Goal: Find specific page/section: Find specific page/section

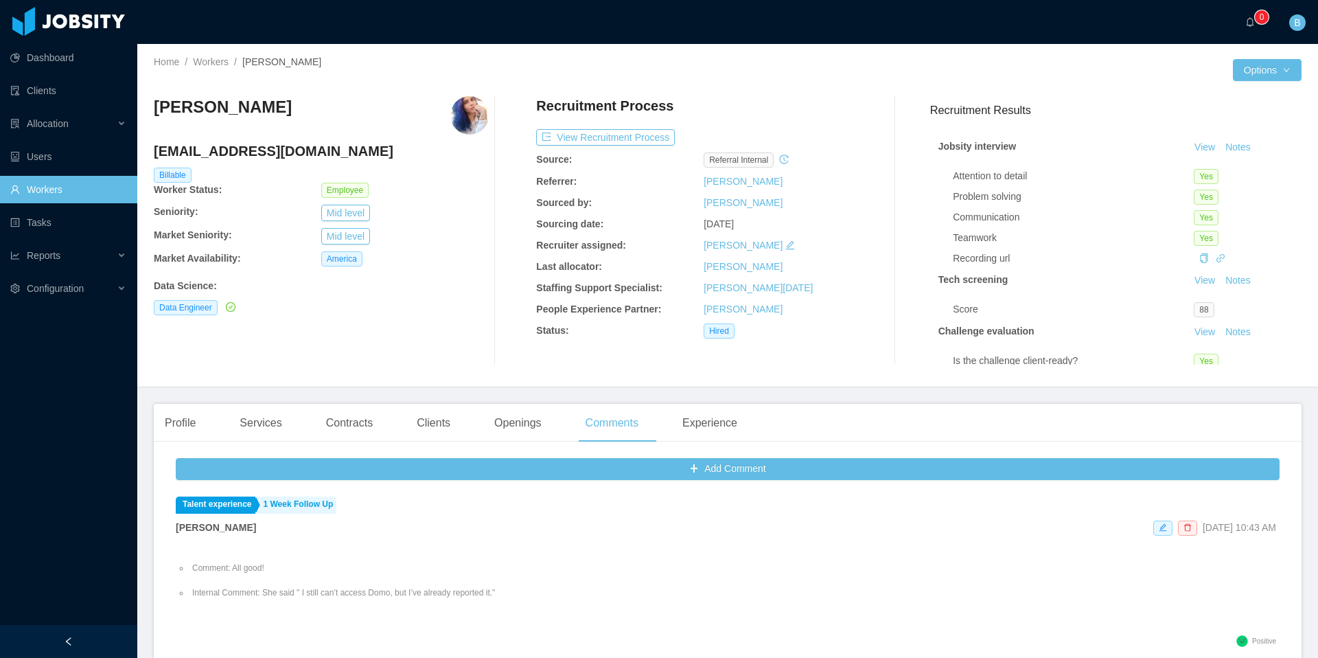
click at [43, 192] on link "Workers" at bounding box center [68, 189] width 116 height 27
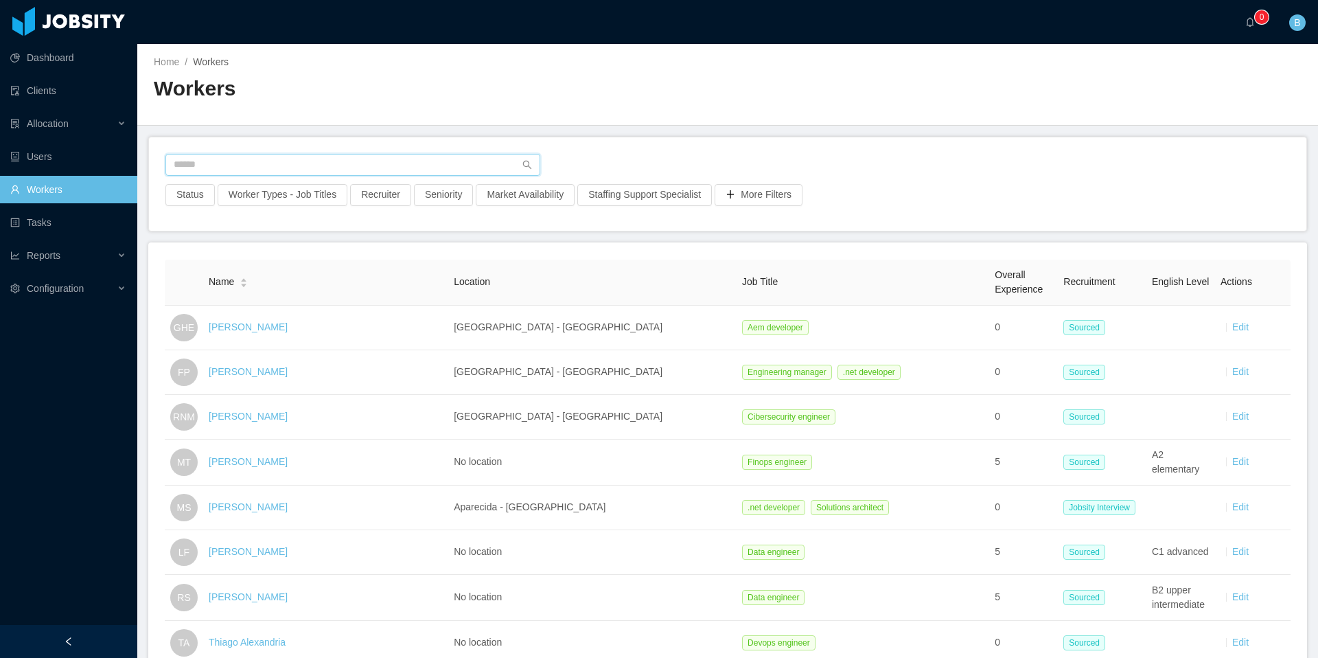
click at [316, 154] on input "text" at bounding box center [352, 165] width 375 height 22
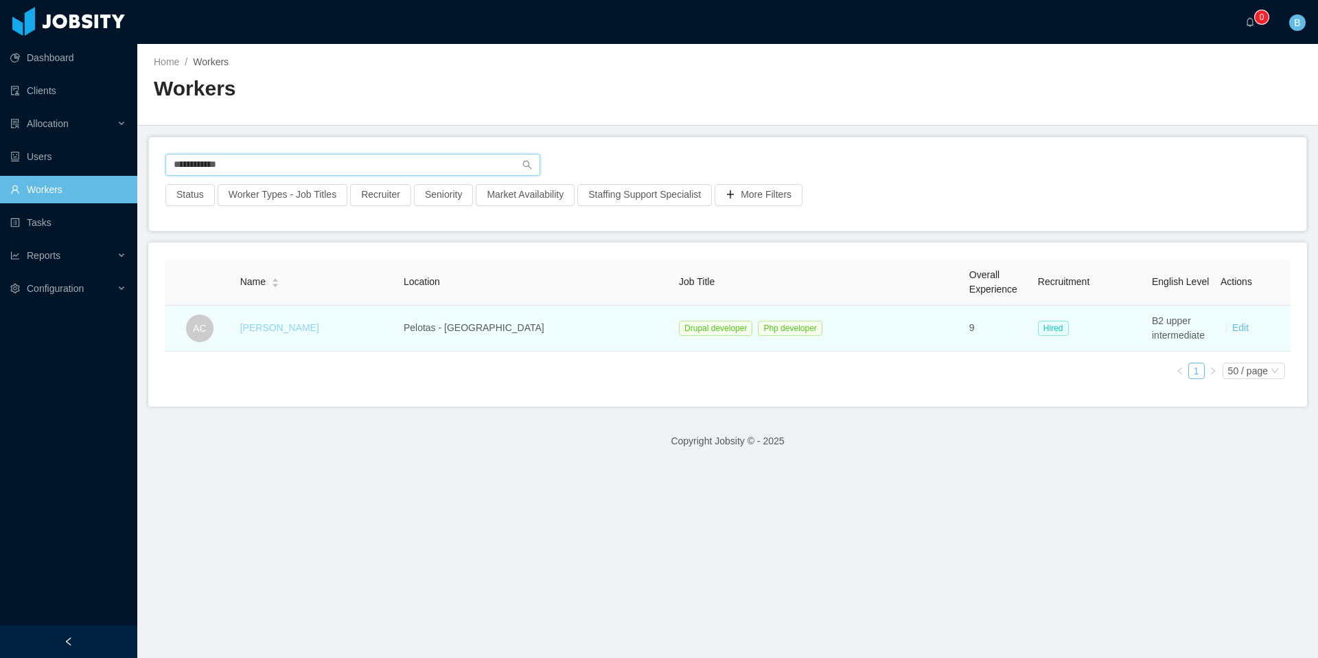
type input "**********"
click at [279, 330] on link "[PERSON_NAME]" at bounding box center [279, 327] width 79 height 11
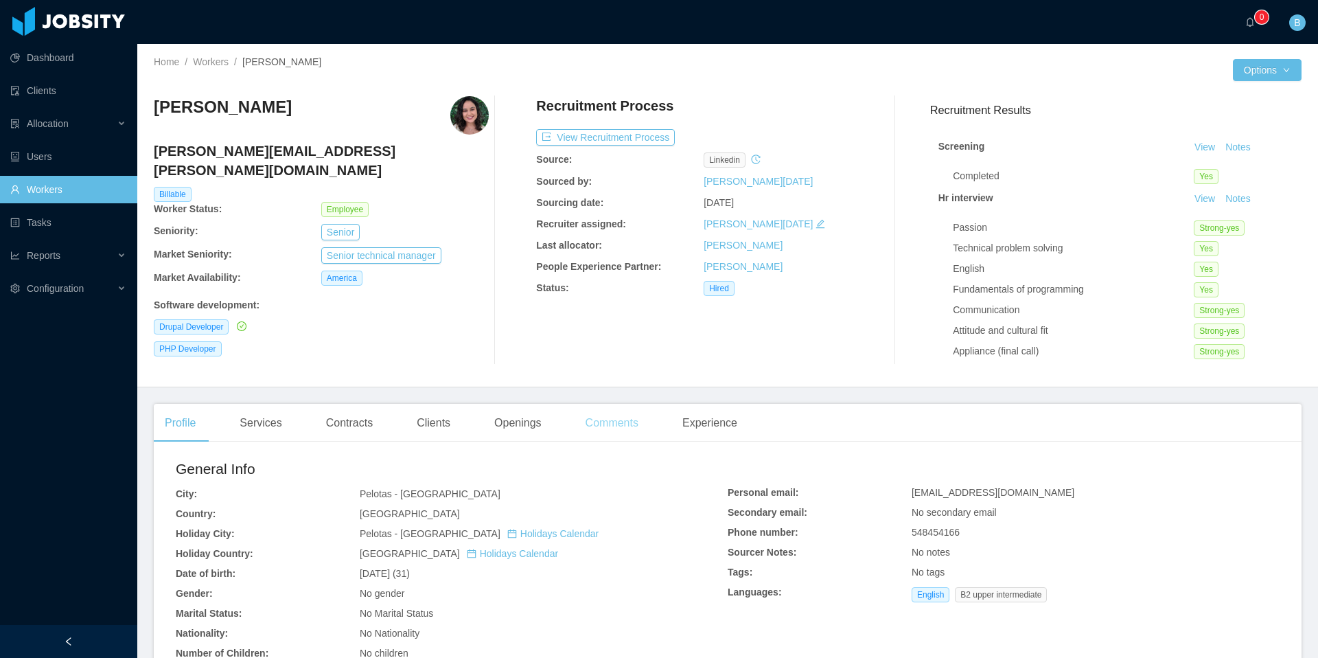
click at [611, 433] on div "Comments" at bounding box center [612, 423] width 75 height 38
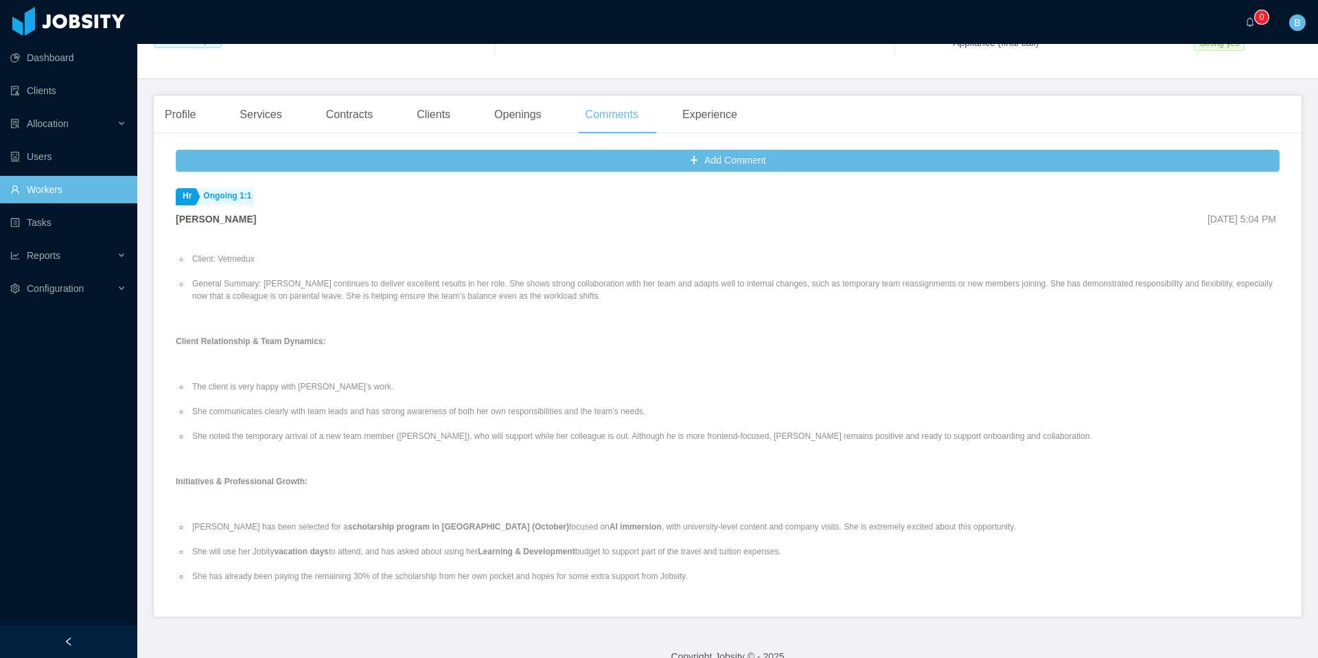
scroll to position [27, 0]
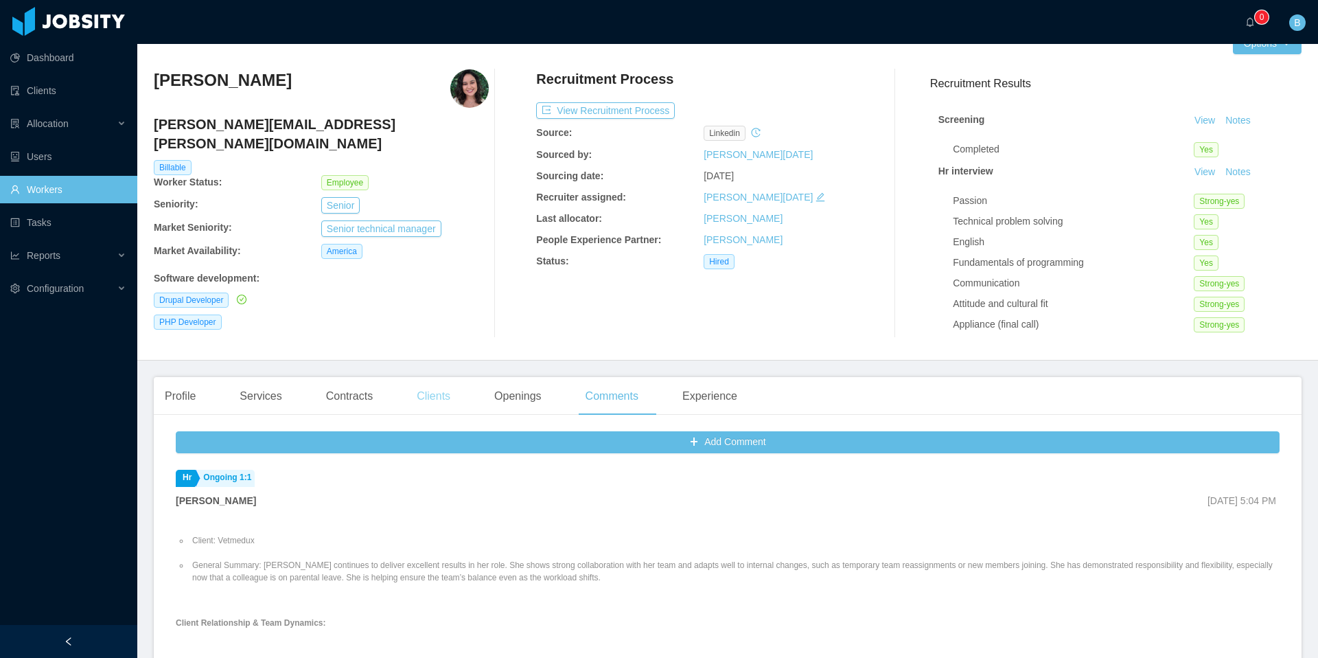
click at [451, 398] on div "Clients" at bounding box center [434, 396] width 56 height 38
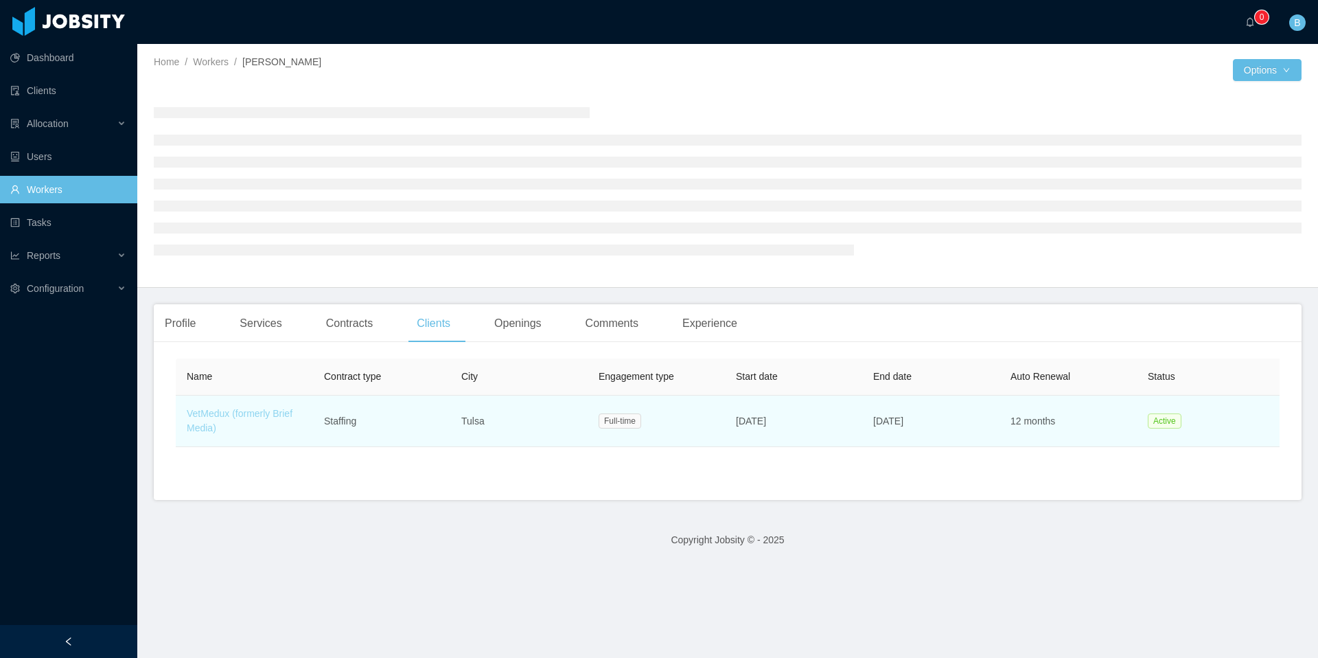
click at [232, 413] on link "VetMedux (formerly Brief Media)" at bounding box center [240, 420] width 106 height 25
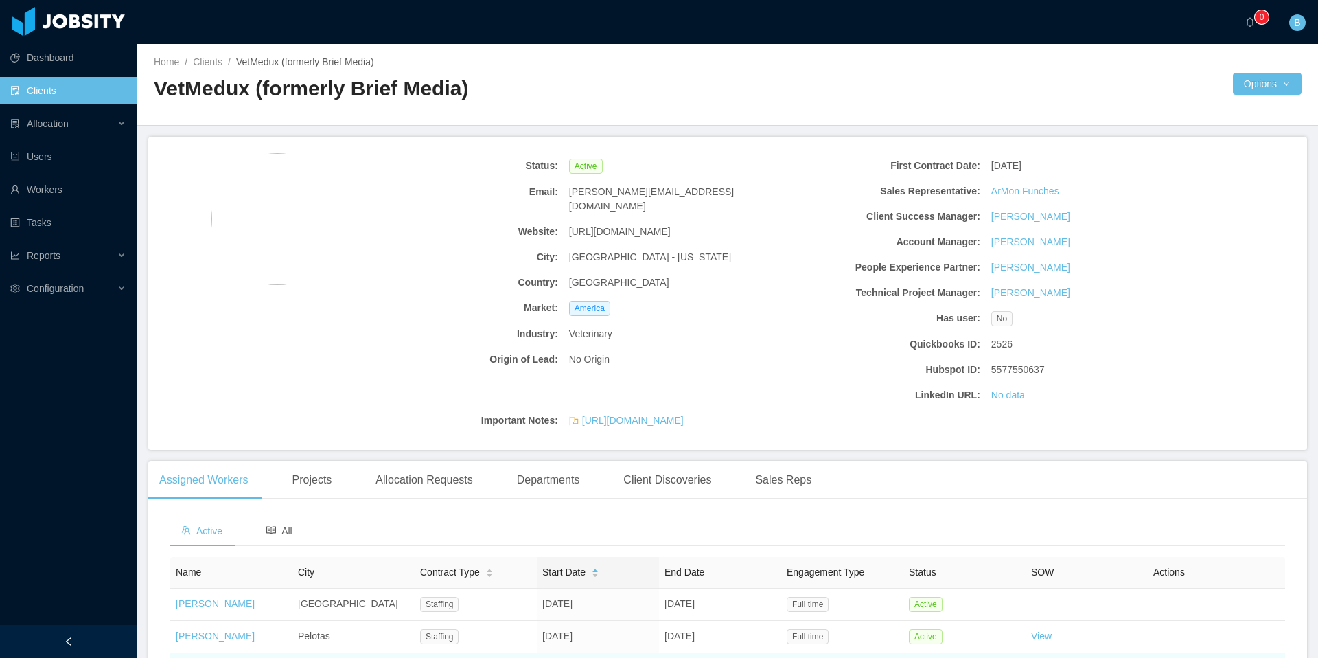
scroll to position [159, 0]
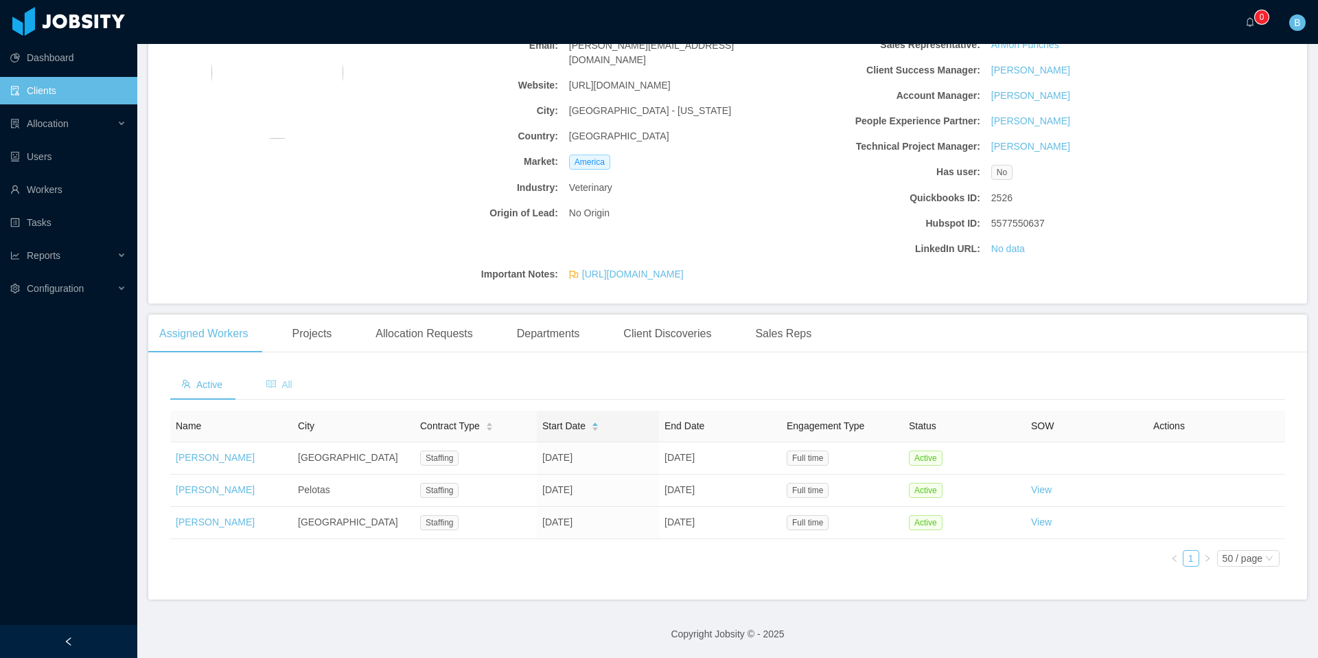
click at [290, 379] on span "All" at bounding box center [279, 384] width 26 height 11
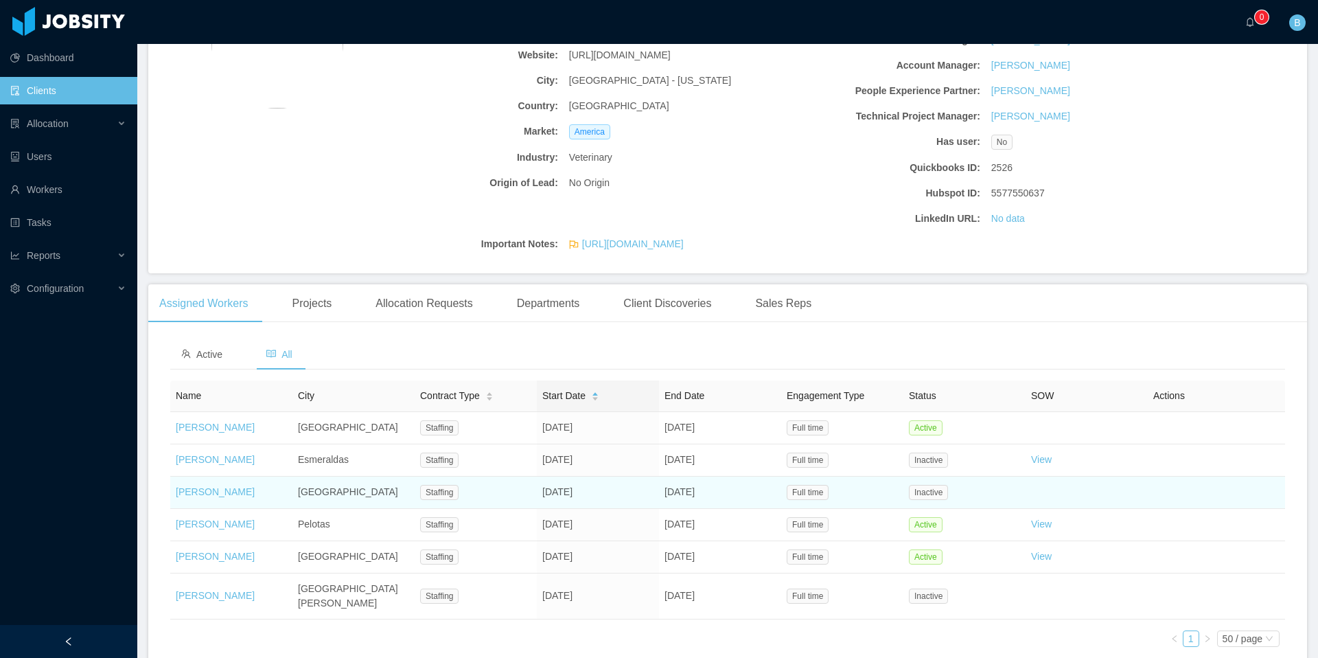
scroll to position [190, 0]
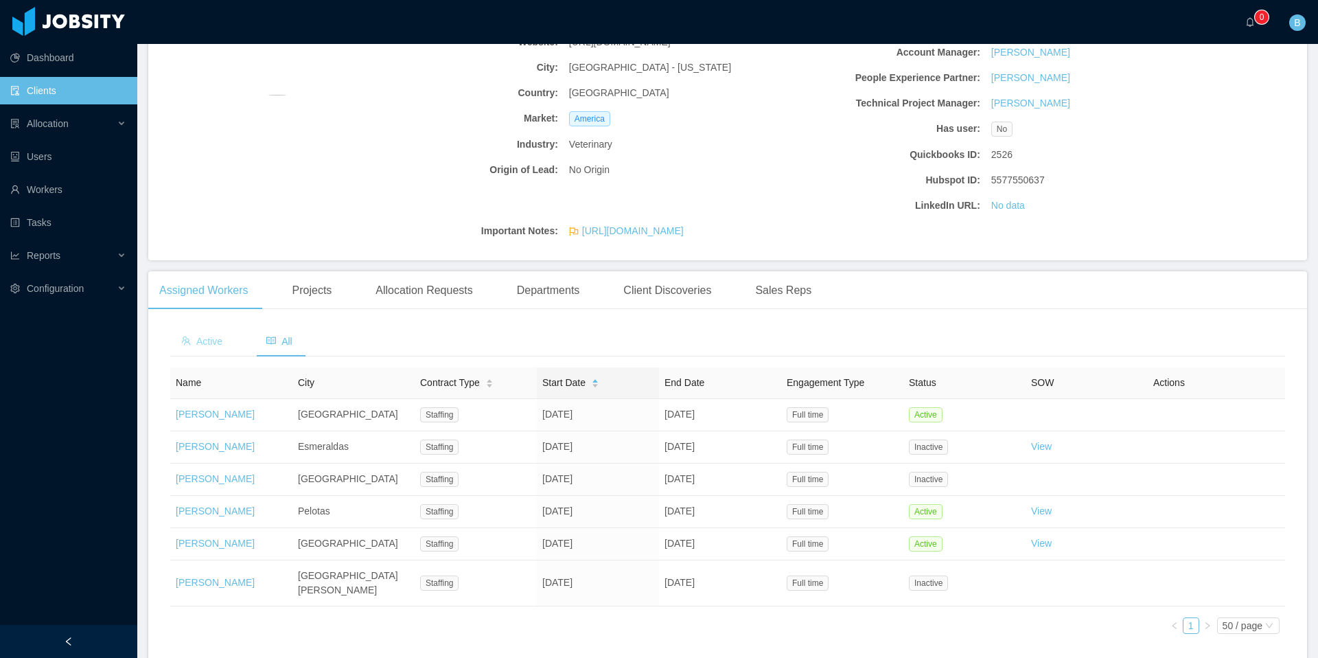
click at [207, 341] on span "Active" at bounding box center [201, 341] width 41 height 11
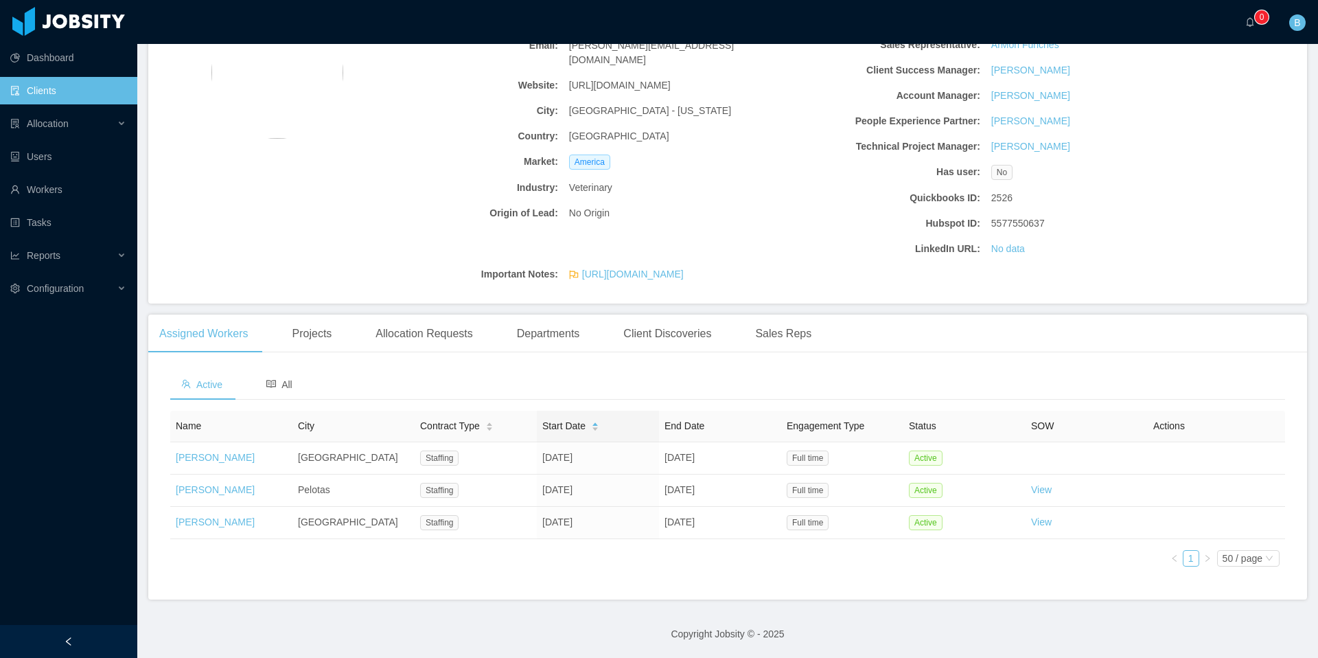
scroll to position [159, 0]
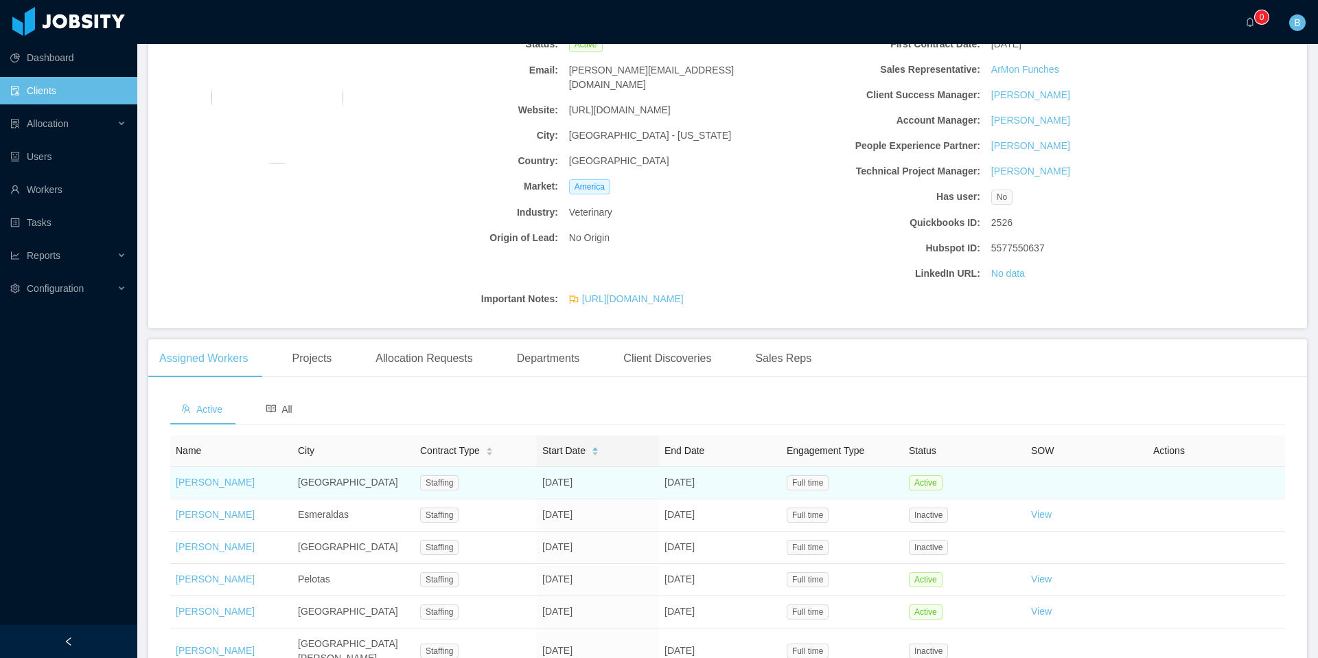
scroll to position [192, 0]
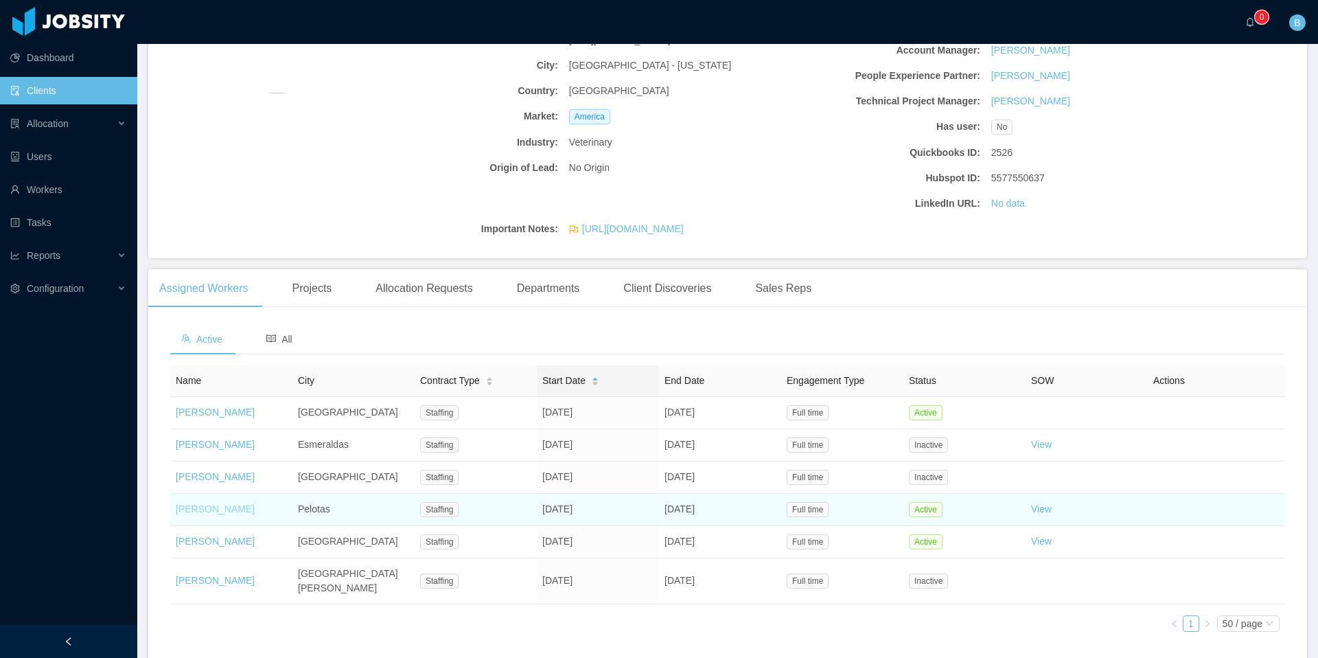
click at [210, 514] on link "[PERSON_NAME]" at bounding box center [215, 508] width 79 height 11
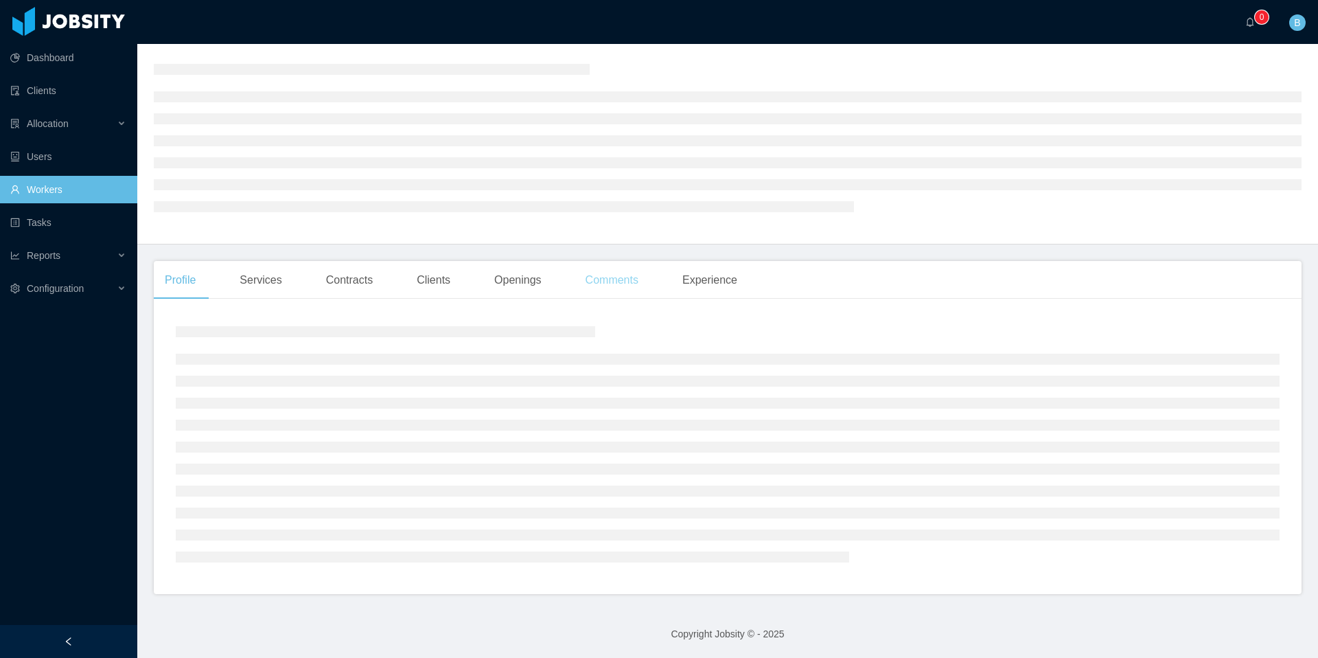
scroll to position [192, 0]
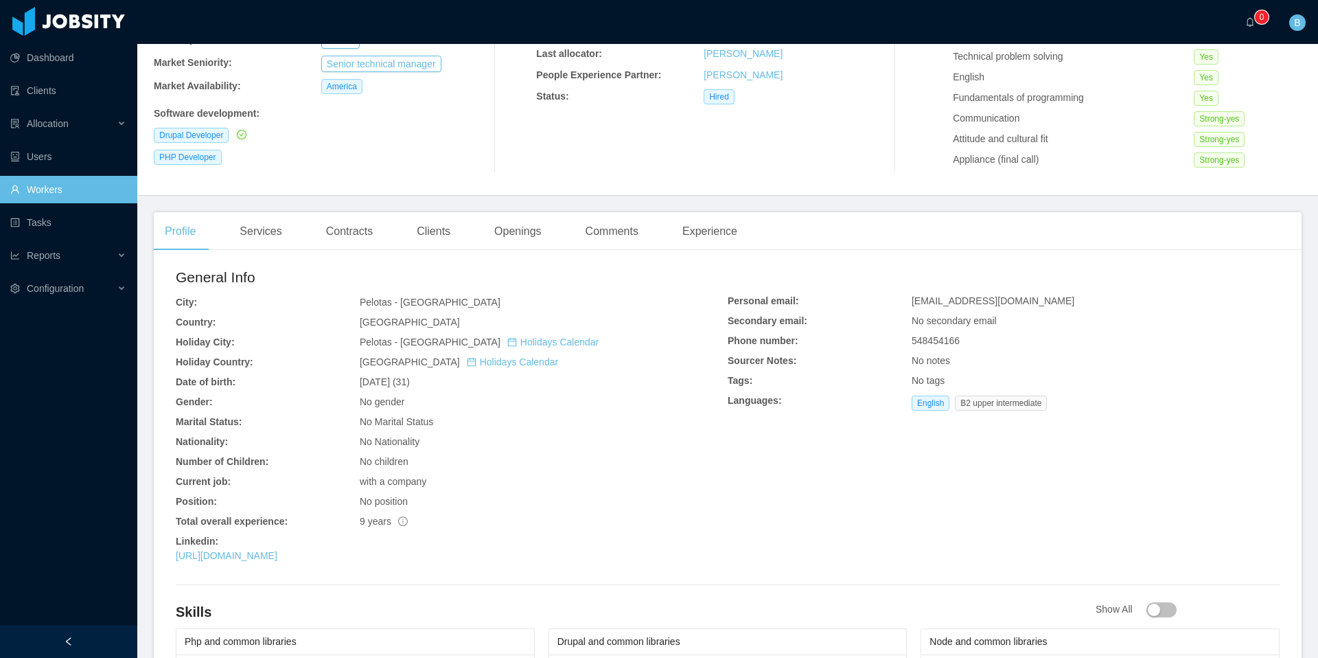
click at [620, 204] on main "Home / Workers / [PERSON_NAME] / Options [PERSON_NAME] [PERSON_NAME][EMAIL_ADDR…" at bounding box center [727, 159] width 1181 height 614
click at [622, 231] on div "Comments" at bounding box center [612, 231] width 75 height 38
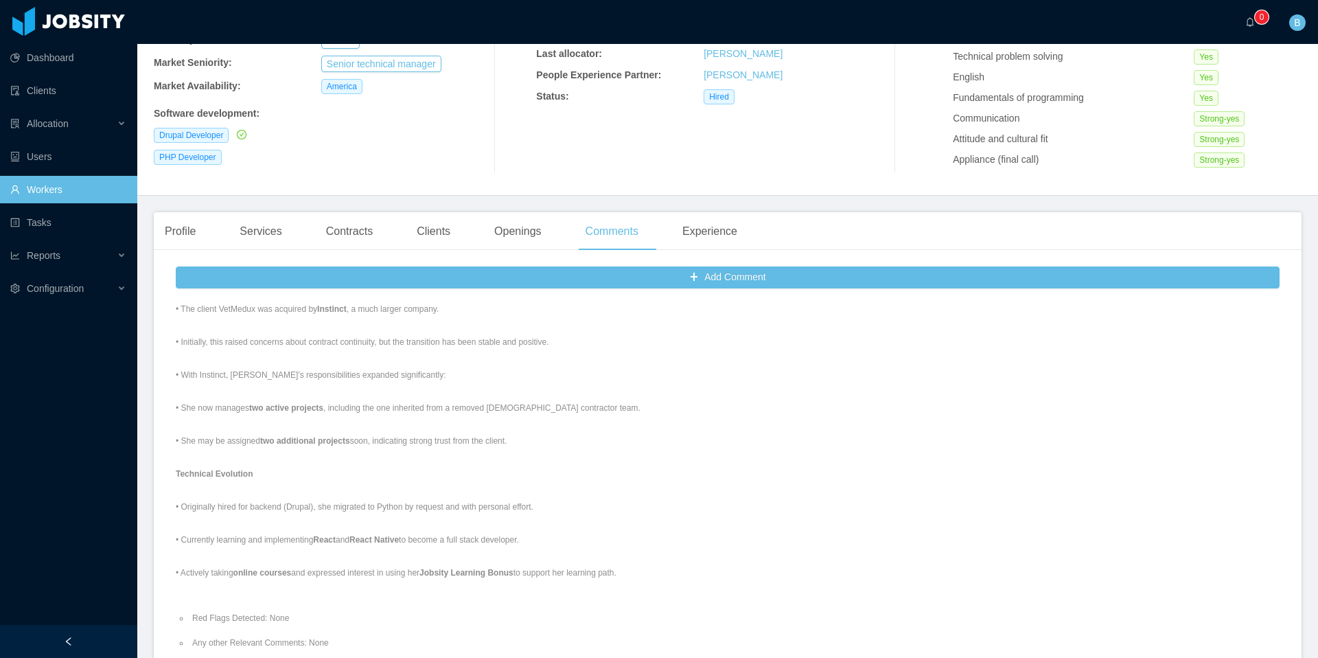
scroll to position [1116, 0]
